Goal: Complete application form

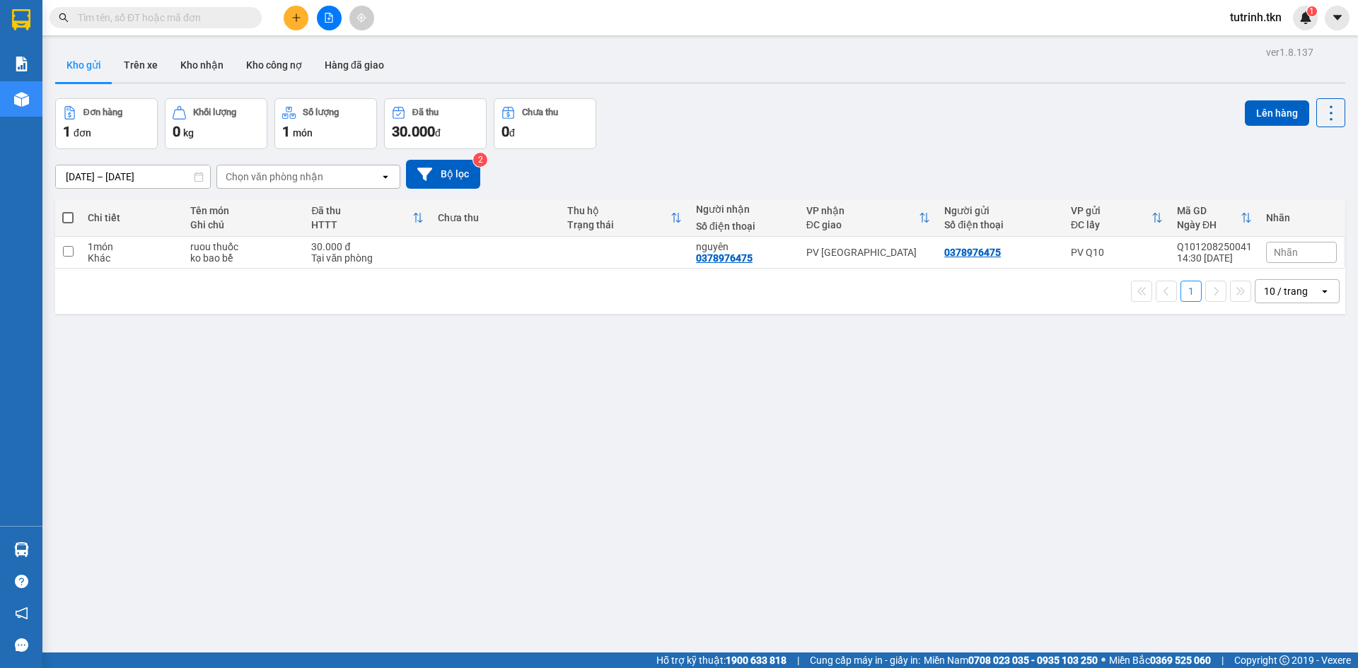
click at [263, 47] on section "Kết quả [PERSON_NAME] ( 0 ) Bộ lọc No Data tutrinh.tkn 1 [PERSON_NAME] Kho hàng…" at bounding box center [679, 334] width 1358 height 668
click at [186, 18] on input "text" at bounding box center [161, 18] width 167 height 16
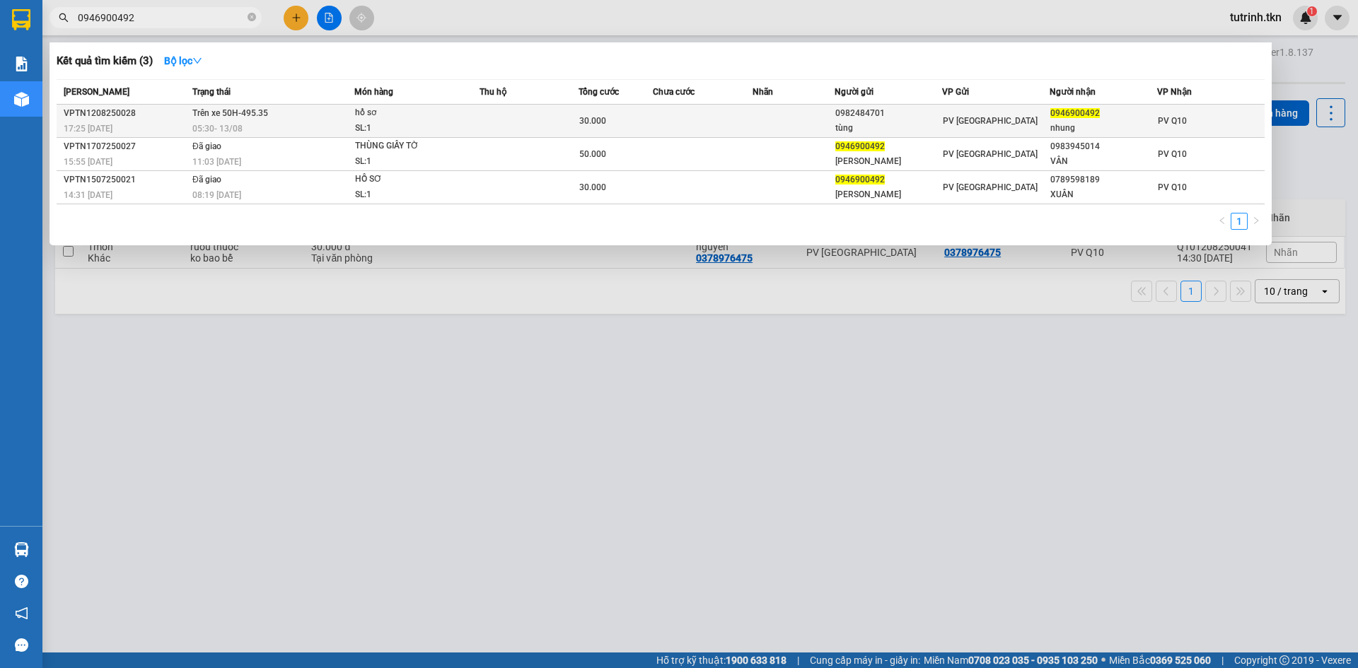
type input "0946900492"
click at [586, 115] on div "30.000" at bounding box center [615, 121] width 73 height 16
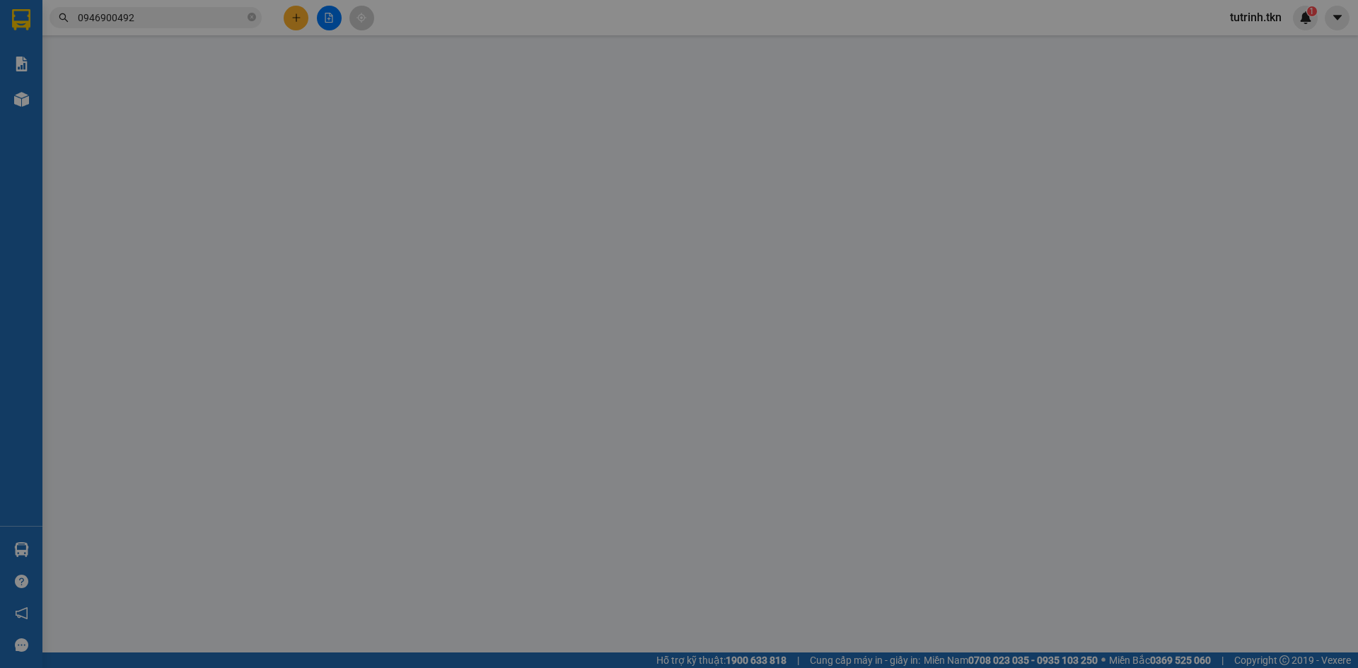
click at [586, 115] on div "VP gửi *" at bounding box center [605, 118] width 194 height 16
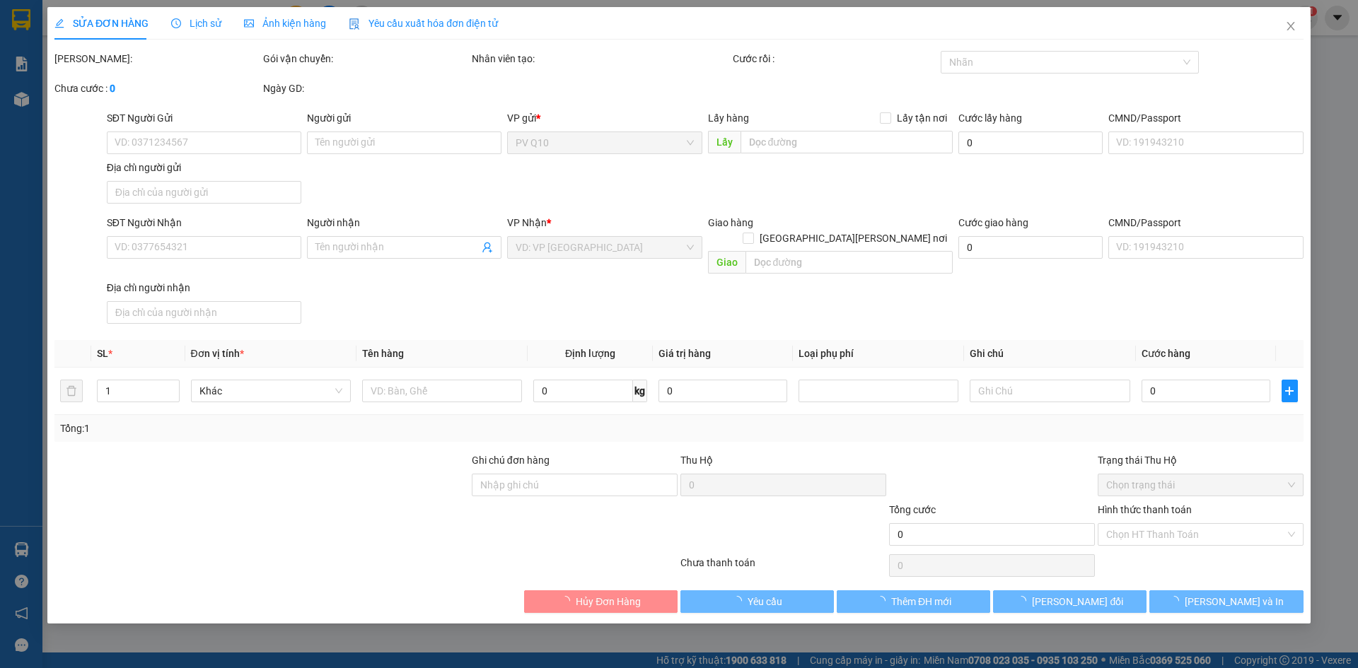
type input "0982484701"
type input "tùng"
type input "0946900492"
type input "nhung"
type input "30.000"
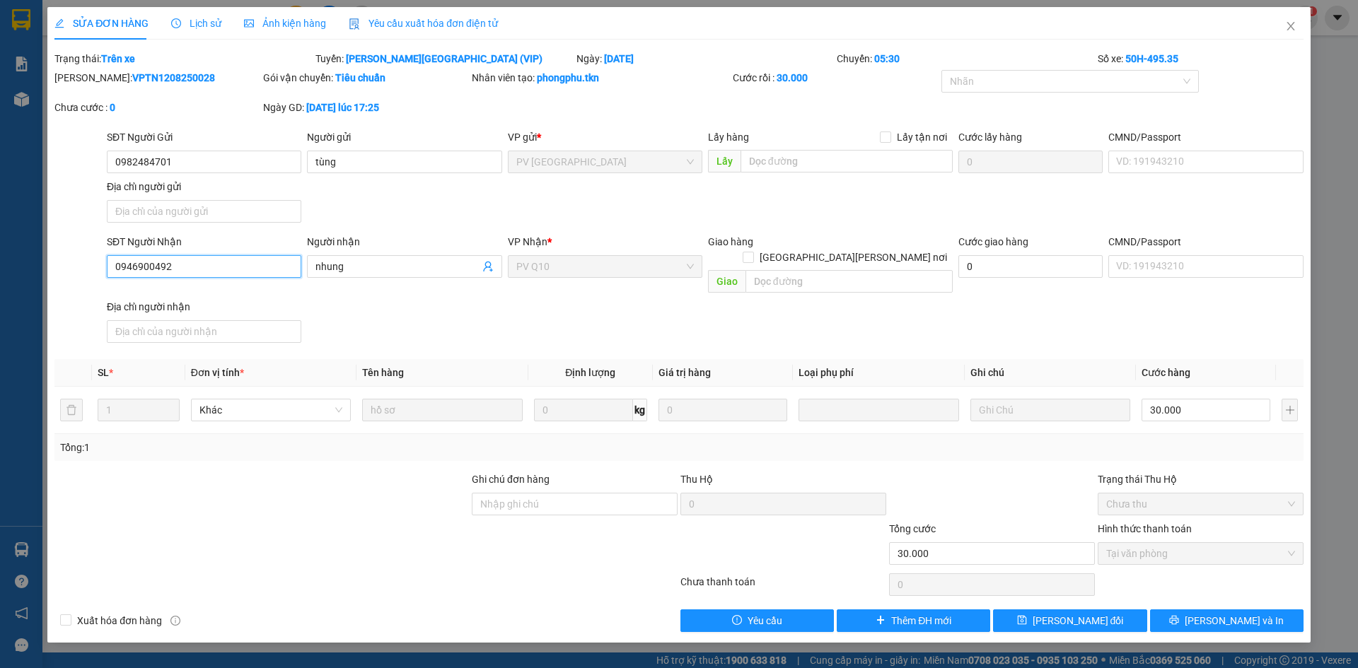
click at [245, 277] on input "0946900492" at bounding box center [204, 266] width 194 height 23
click at [1291, 28] on icon "close" at bounding box center [1290, 26] width 8 height 8
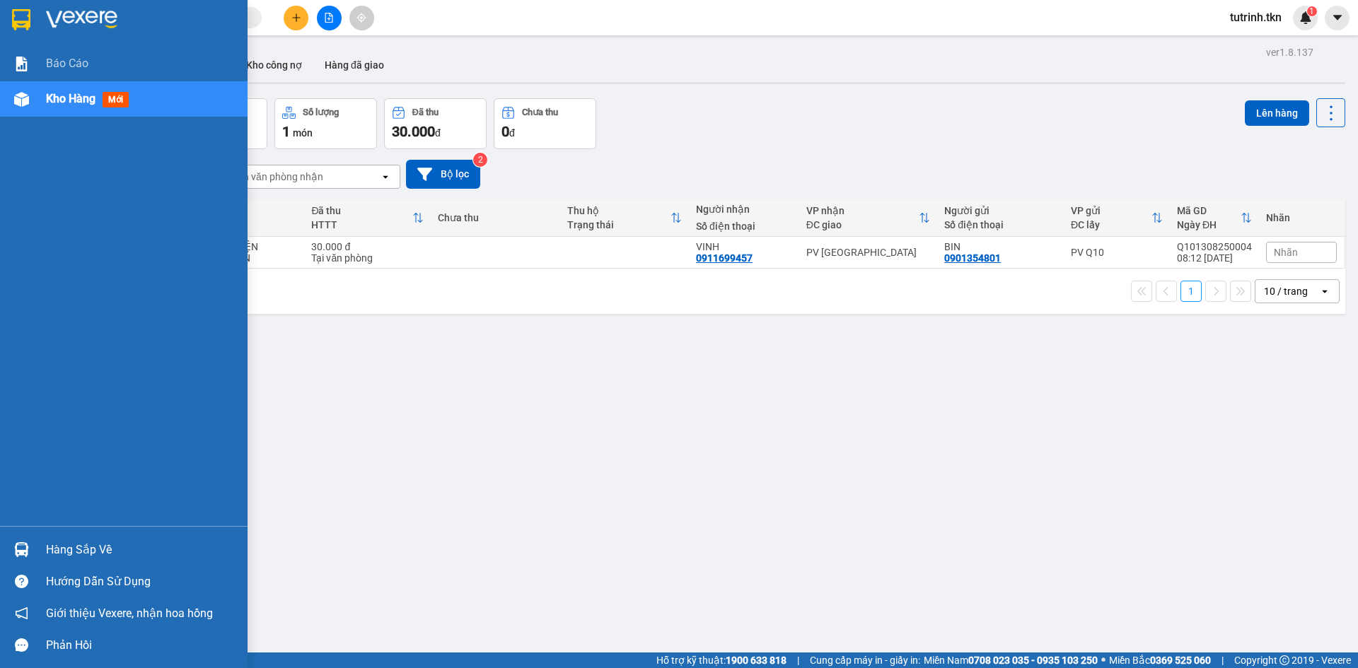
click at [37, 544] on div "Hàng sắp về" at bounding box center [124, 550] width 248 height 32
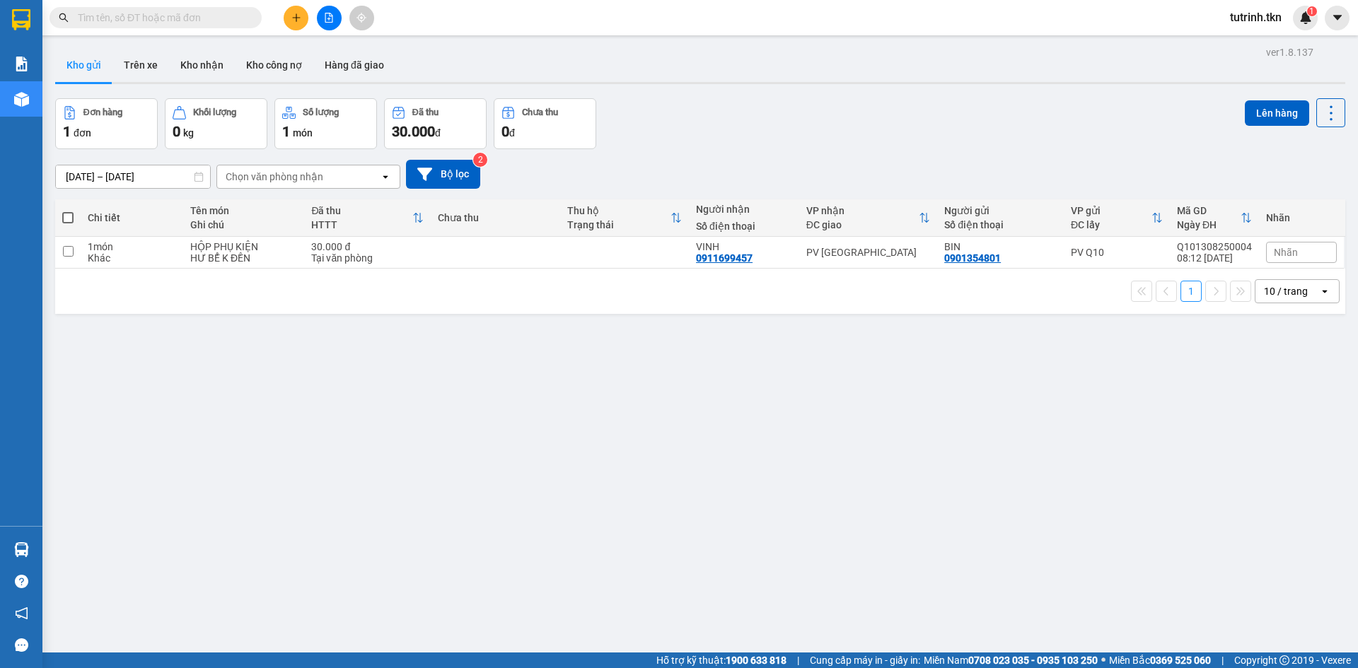
click at [468, 334] on section "Kết quả tìm kiếm ( 0 ) Bộ lọc No Data tutrinh.tkn 1 Báo cáo Kho hàng mới Hàng s…" at bounding box center [679, 334] width 1358 height 668
